Goal: Navigation & Orientation: Find specific page/section

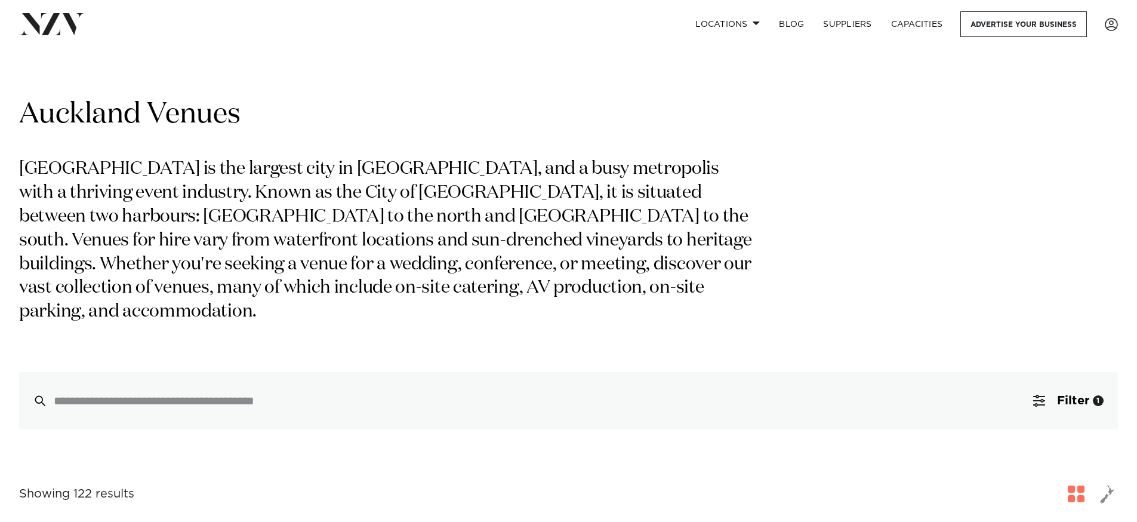
scroll to position [380, 0]
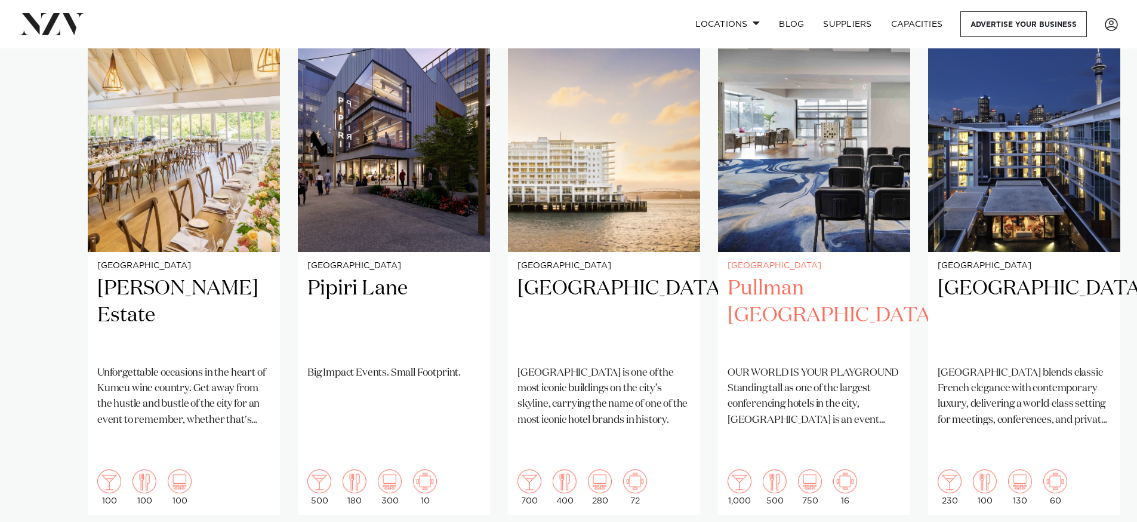
scroll to position [1020, 0]
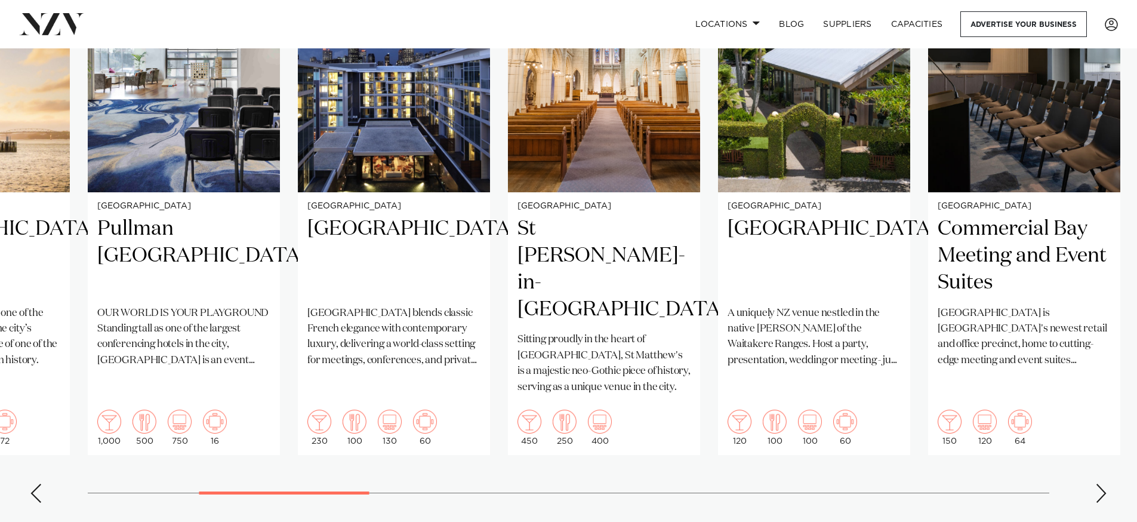
click at [36, 484] on div "Previous slide" at bounding box center [36, 493] width 12 height 19
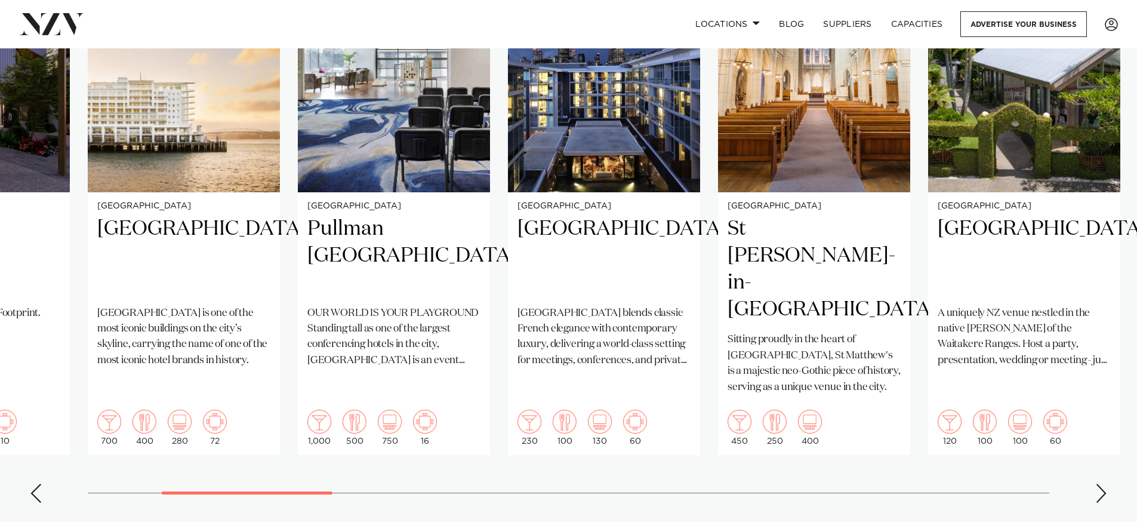
click at [32, 484] on div "Previous slide" at bounding box center [36, 493] width 12 height 19
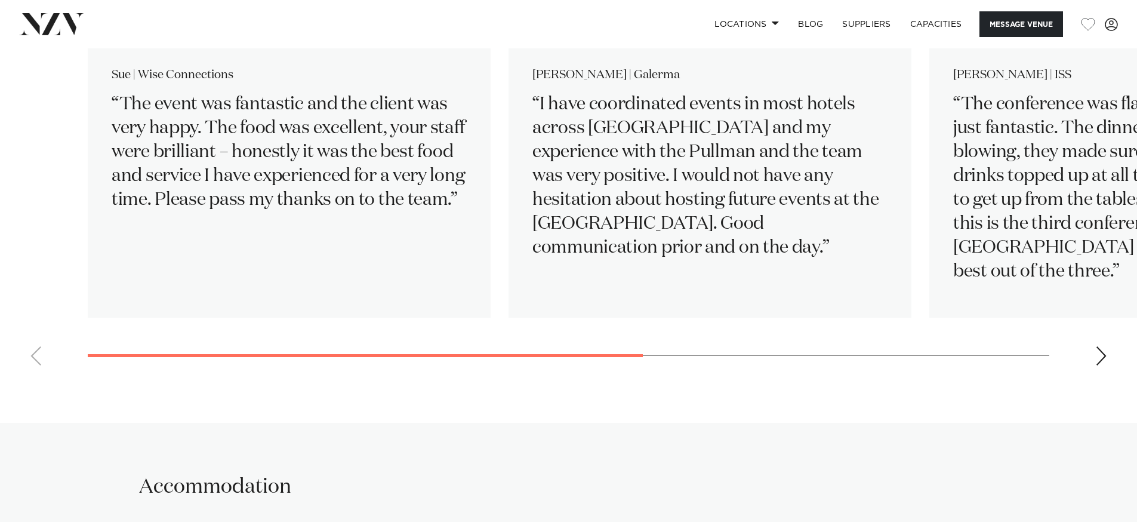
scroll to position [2134, 0]
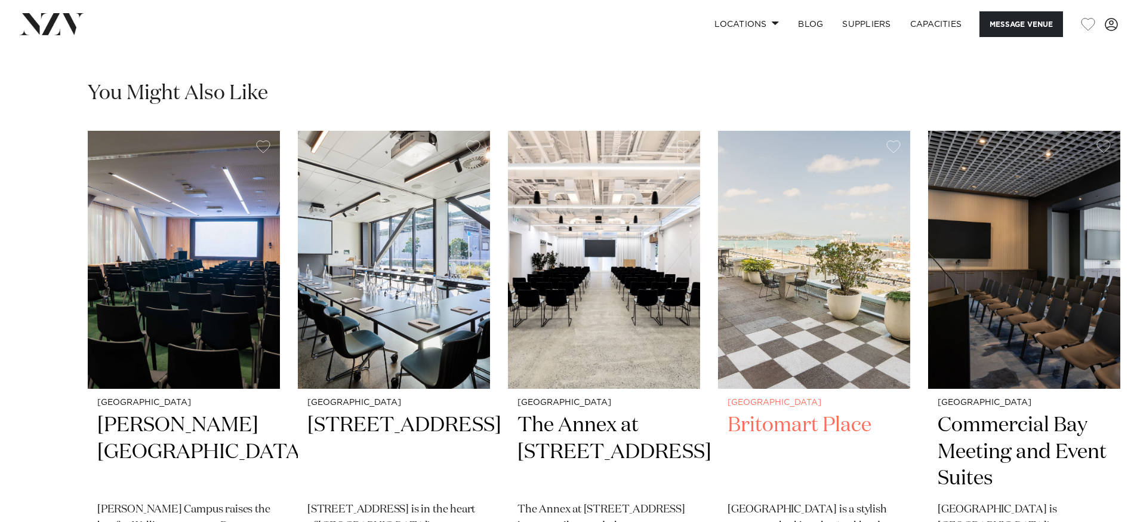
scroll to position [2001, 0]
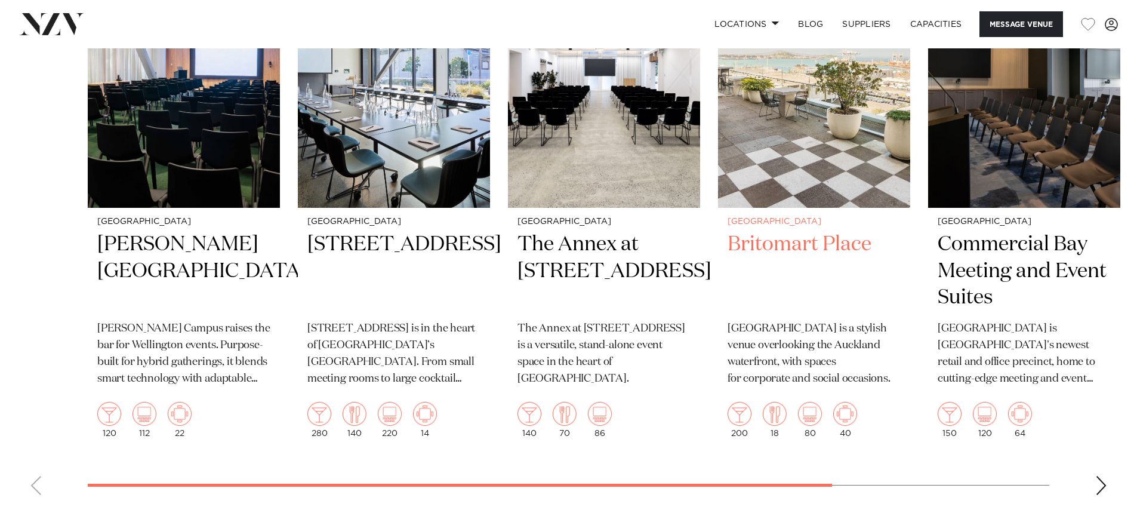
click at [783, 202] on img "4 / 6" at bounding box center [814, 79] width 192 height 258
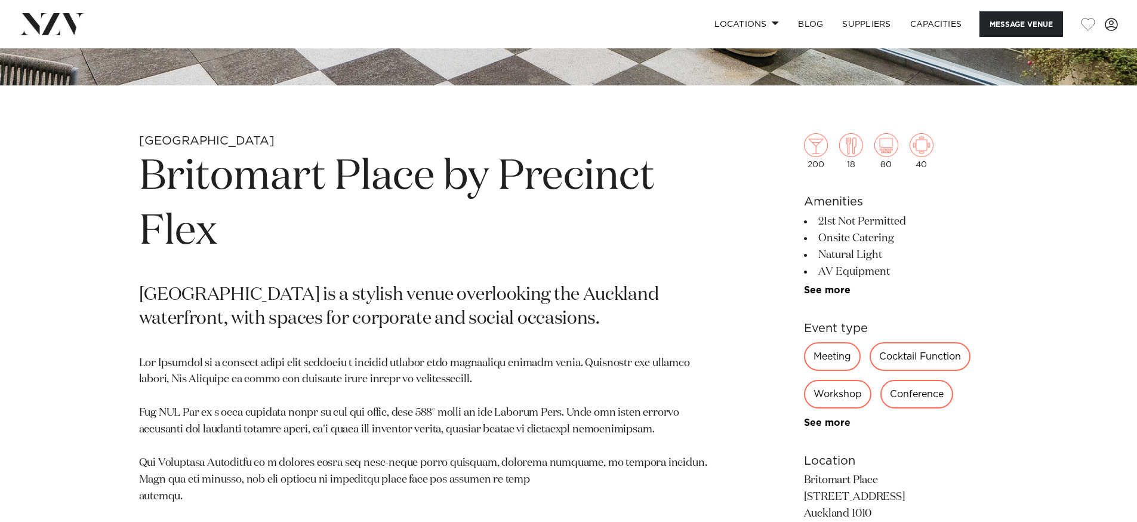
scroll to position [494, 0]
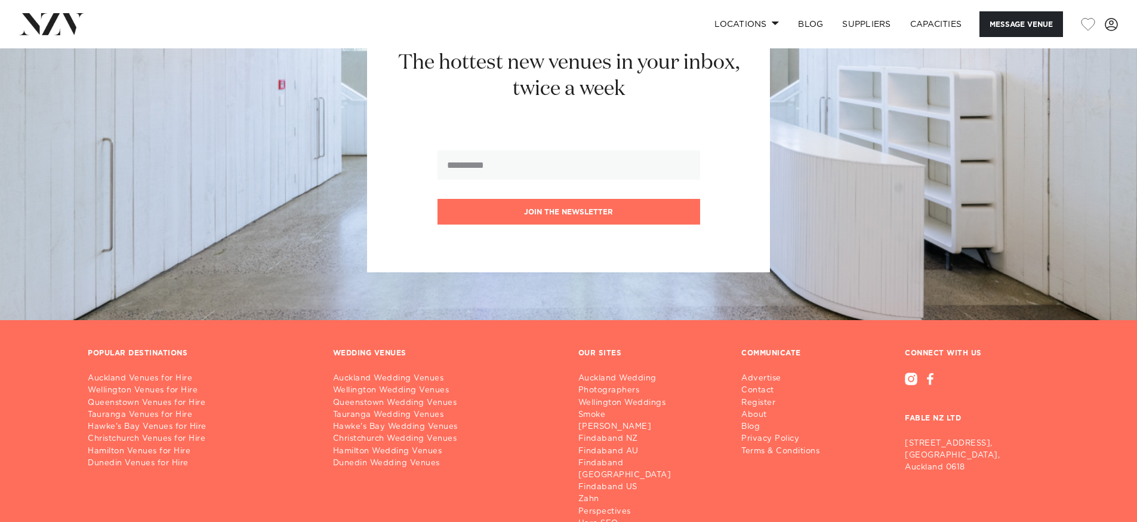
scroll to position [3250, 0]
